Goal: Task Accomplishment & Management: Manage account settings

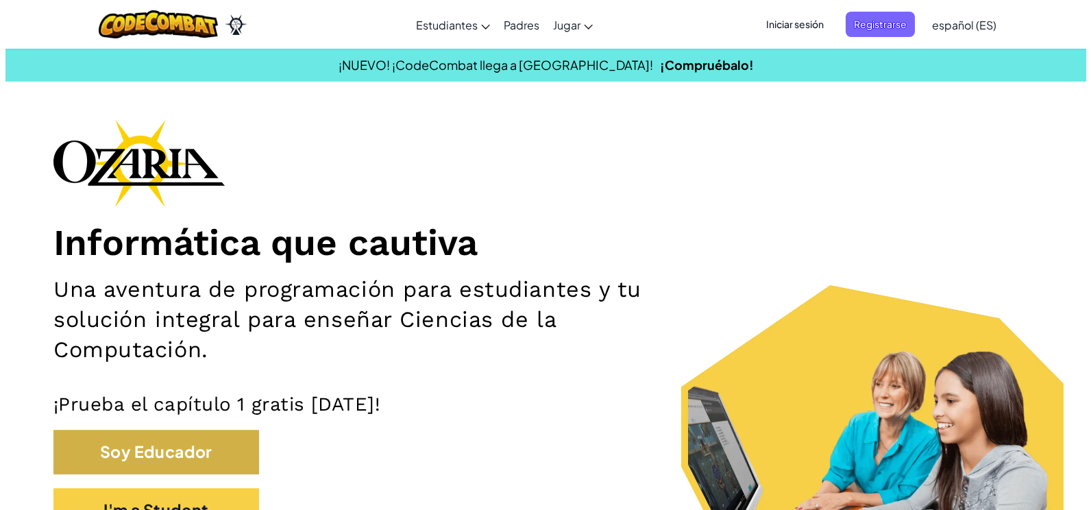
scroll to position [69, 0]
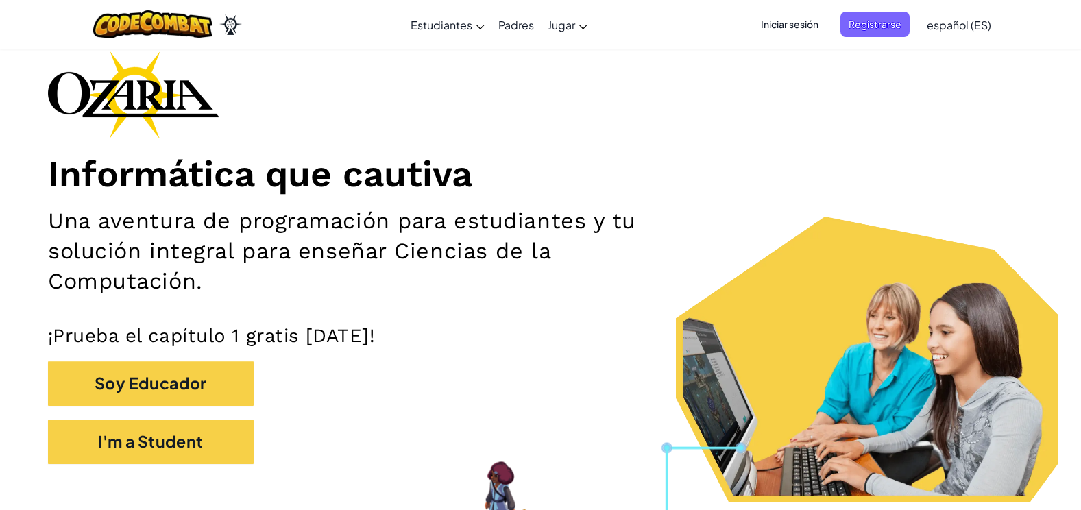
click at [782, 33] on span "Iniciar sesión" at bounding box center [789, 24] width 74 height 25
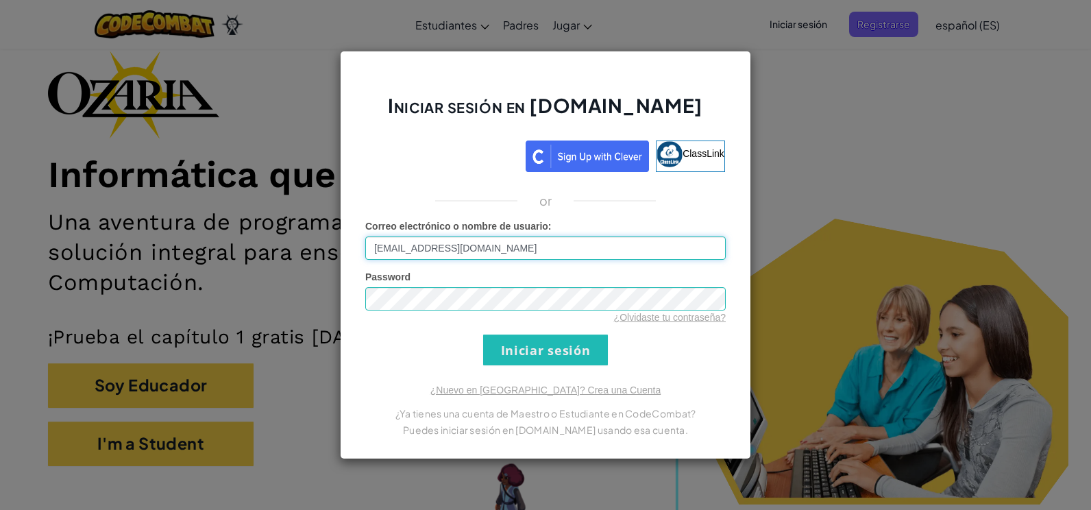
click at [423, 247] on input "[EMAIL_ADDRESS][DOMAIN_NAME]" at bounding box center [545, 247] width 360 height 23
type input "[EMAIL_ADDRESS][DOMAIN_NAME]"
click at [483, 334] on input "Iniciar sesión" at bounding box center [545, 349] width 125 height 31
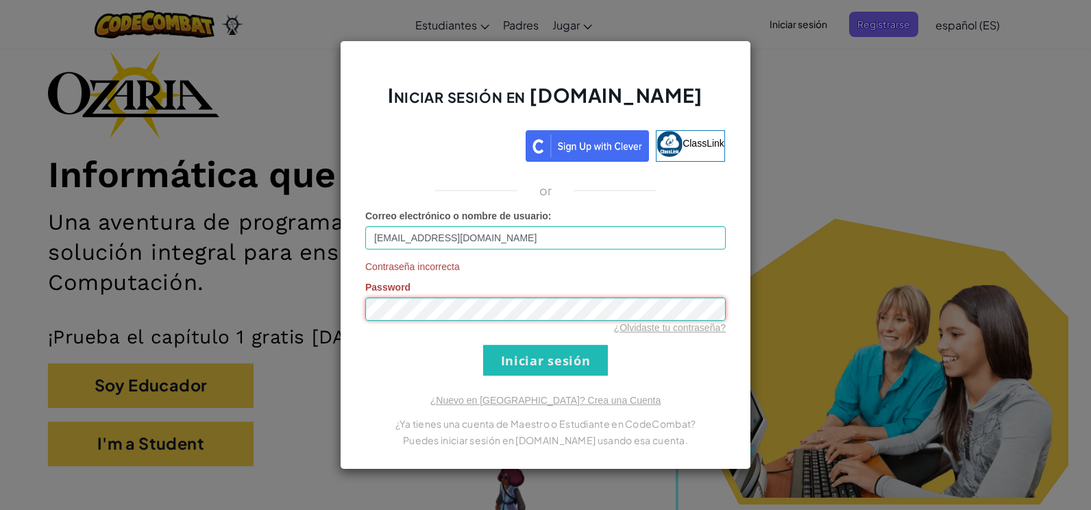
click at [483, 345] on input "Iniciar sesión" at bounding box center [545, 360] width 125 height 31
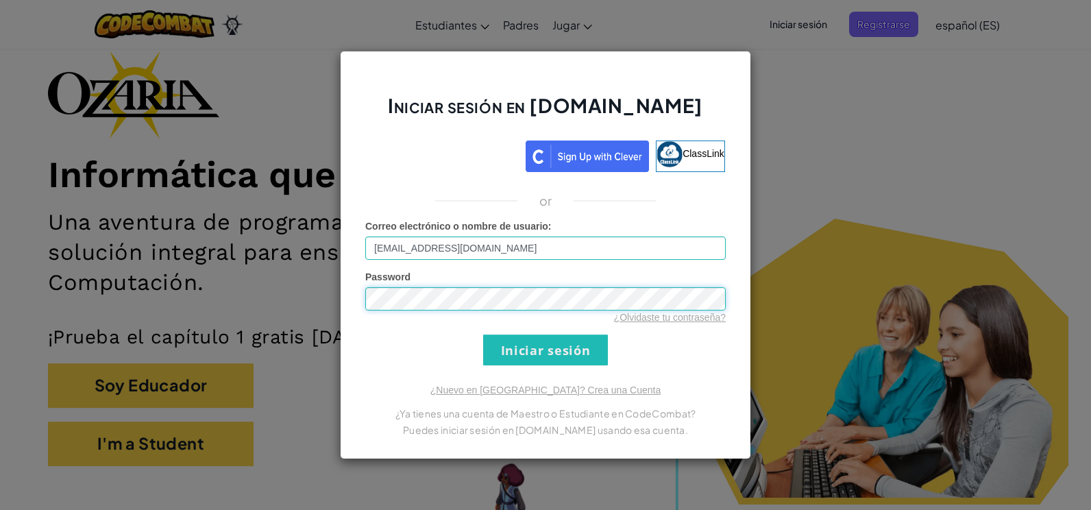
click at [483, 334] on input "Iniciar sesión" at bounding box center [545, 349] width 125 height 31
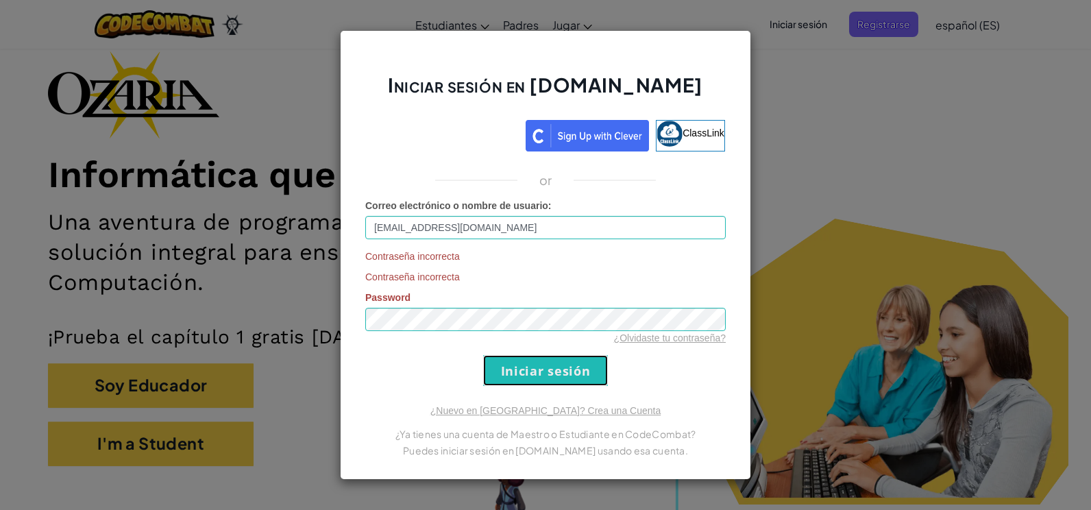
click at [587, 365] on input "Iniciar sesión" at bounding box center [545, 370] width 125 height 31
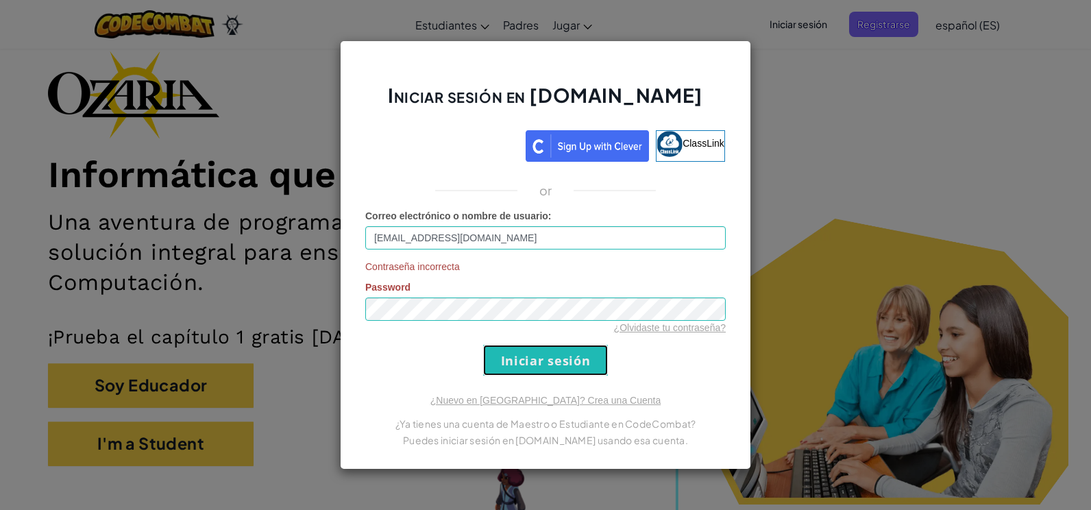
click at [521, 356] on input "Iniciar sesión" at bounding box center [545, 360] width 125 height 31
